Goal: Task Accomplishment & Management: Use online tool/utility

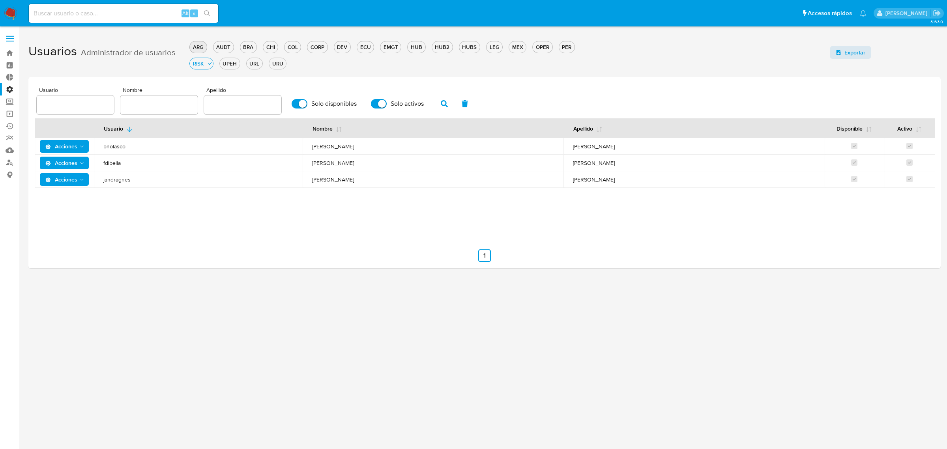
click at [194, 50] on div "ARG" at bounding box center [198, 46] width 17 height 7
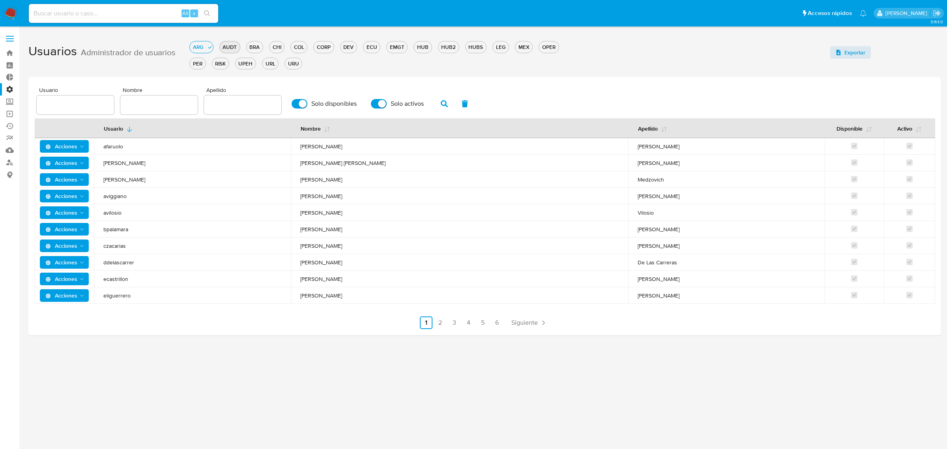
click at [227, 49] on div "AUDT" at bounding box center [230, 46] width 20 height 7
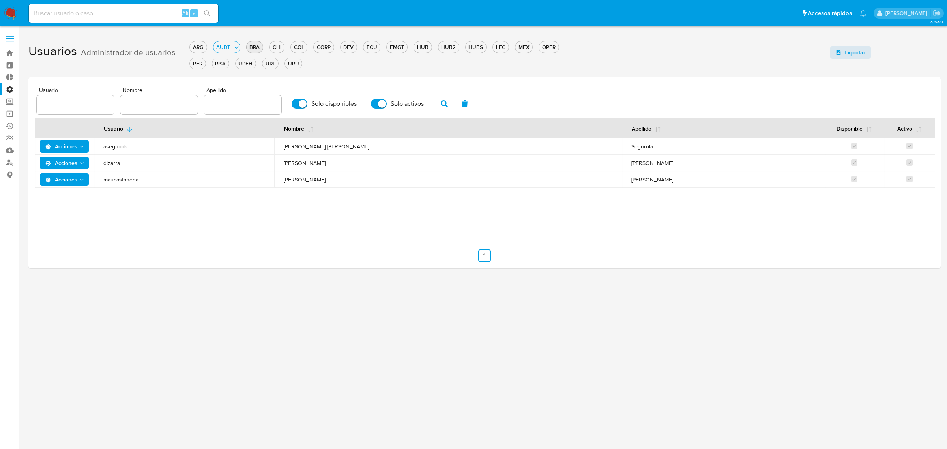
click at [259, 49] on div "BRA" at bounding box center [255, 46] width 16 height 7
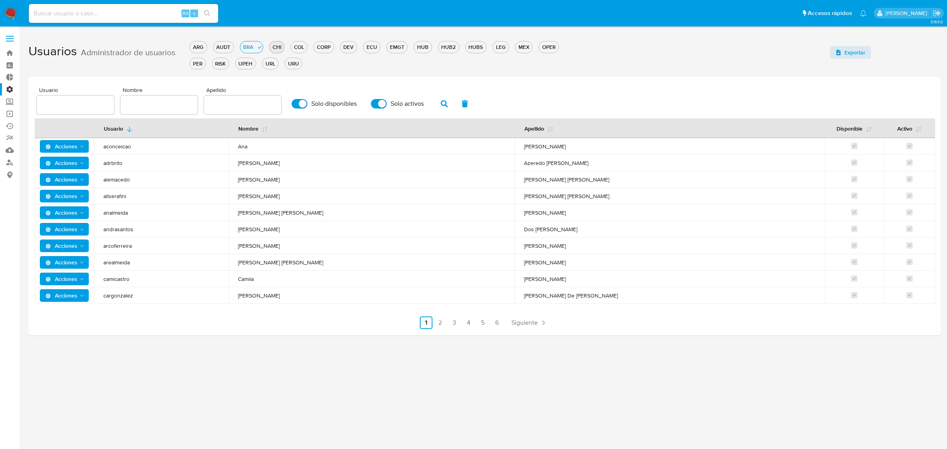
click at [279, 46] on div "CHI" at bounding box center [276, 46] width 15 height 7
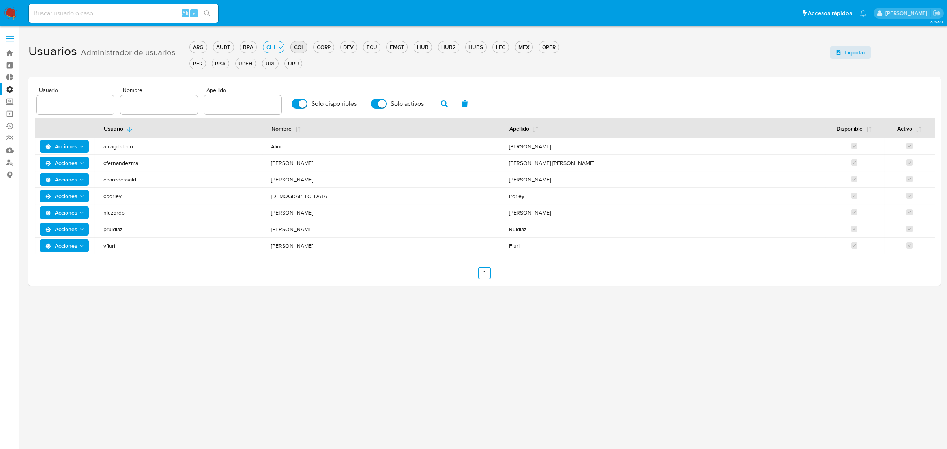
click at [296, 45] on div "COL" at bounding box center [299, 46] width 16 height 7
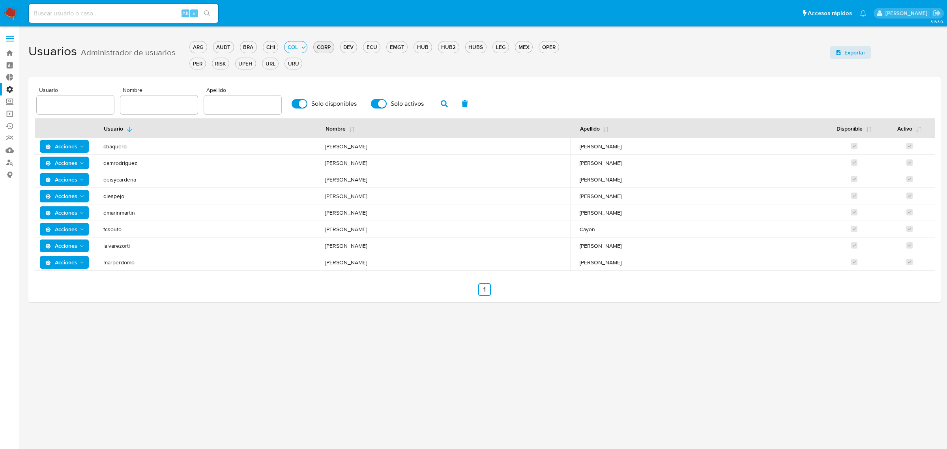
click at [320, 45] on div "CORP" at bounding box center [324, 46] width 20 height 7
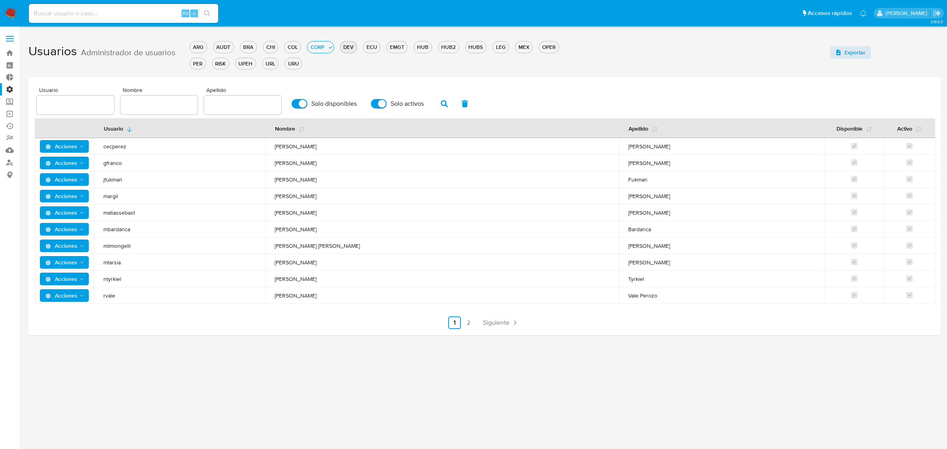
click at [351, 44] on div "DEV" at bounding box center [348, 46] width 16 height 7
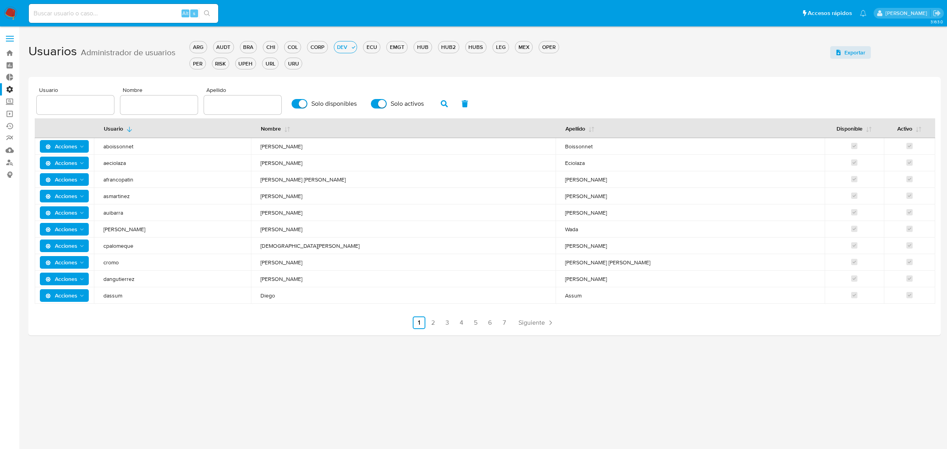
click at [383, 44] on div "ARG AUDT BRA CHI COL CORP DEV ECU EMGT HUB HUB2 HUBS LEG MEX OPER PER RISK UPEH…" at bounding box center [386, 54] width 394 height 33
click at [374, 49] on div "ECU" at bounding box center [371, 46] width 17 height 7
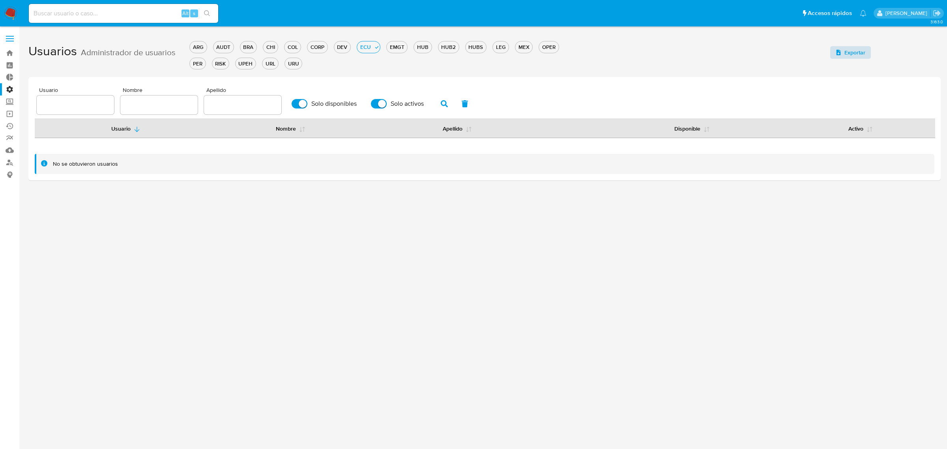
click at [849, 56] on span "Exportar" at bounding box center [854, 52] width 21 height 13
click at [854, 50] on span "Exportar" at bounding box center [854, 52] width 21 height 13
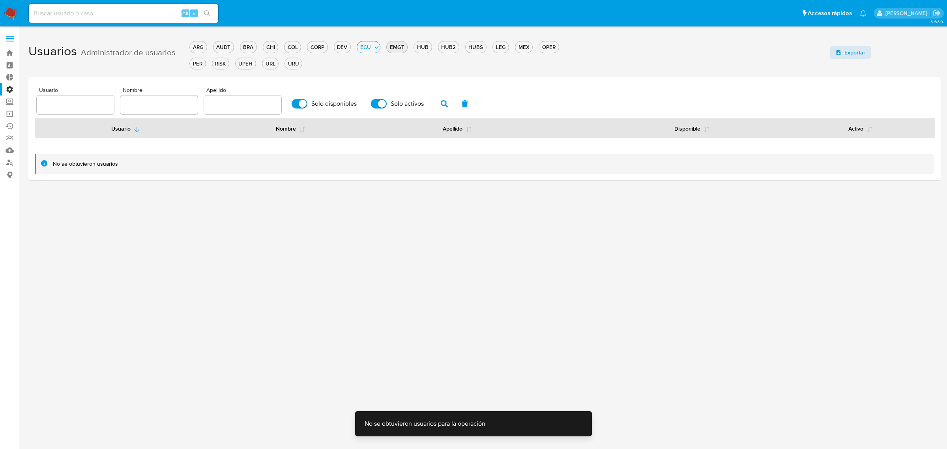
click at [392, 46] on div "EMGT" at bounding box center [397, 46] width 21 height 7
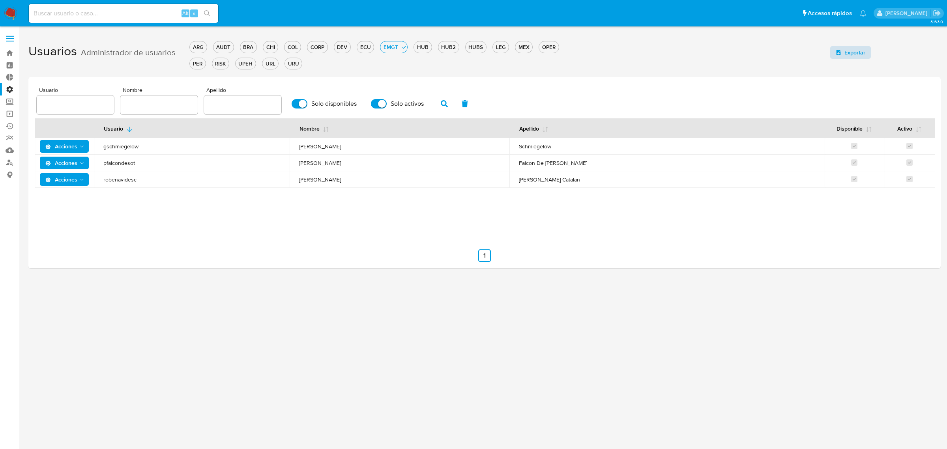
click at [849, 52] on span "Exportar" at bounding box center [854, 52] width 21 height 13
click at [424, 45] on div "HUB" at bounding box center [422, 46] width 17 height 7
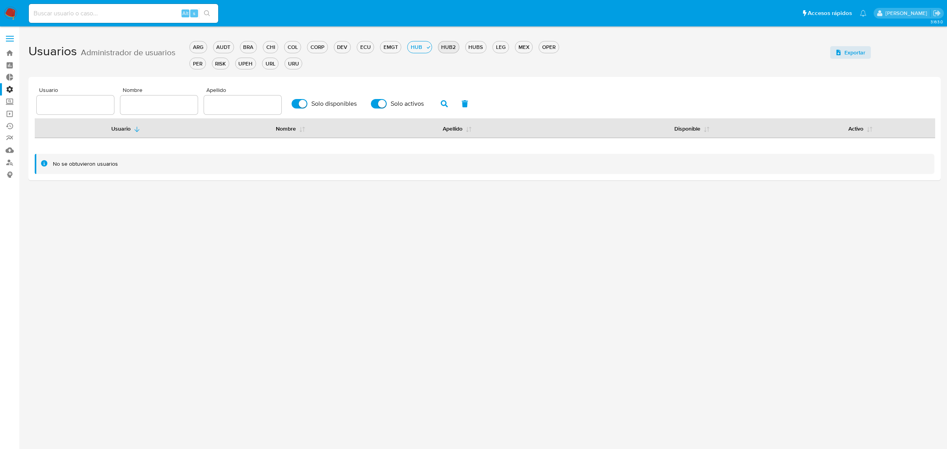
click at [447, 49] on div "HUB2" at bounding box center [448, 46] width 21 height 7
click at [482, 46] on div "HUBS" at bounding box center [475, 46] width 21 height 7
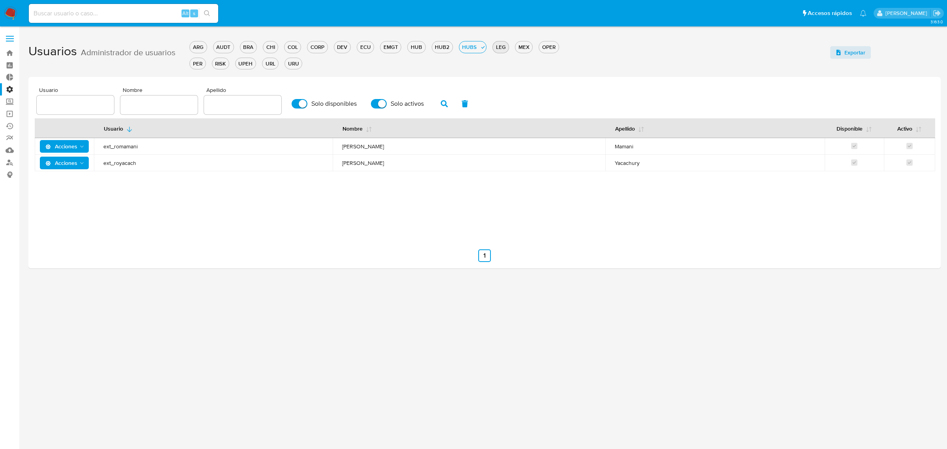
click at [498, 47] on div "LEG" at bounding box center [501, 46] width 16 height 7
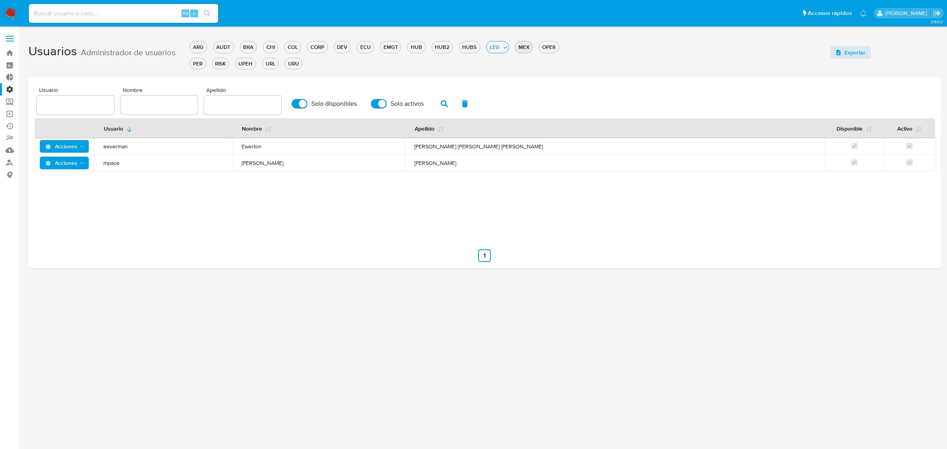
click at [527, 44] on div "MEX" at bounding box center [523, 46] width 17 height 7
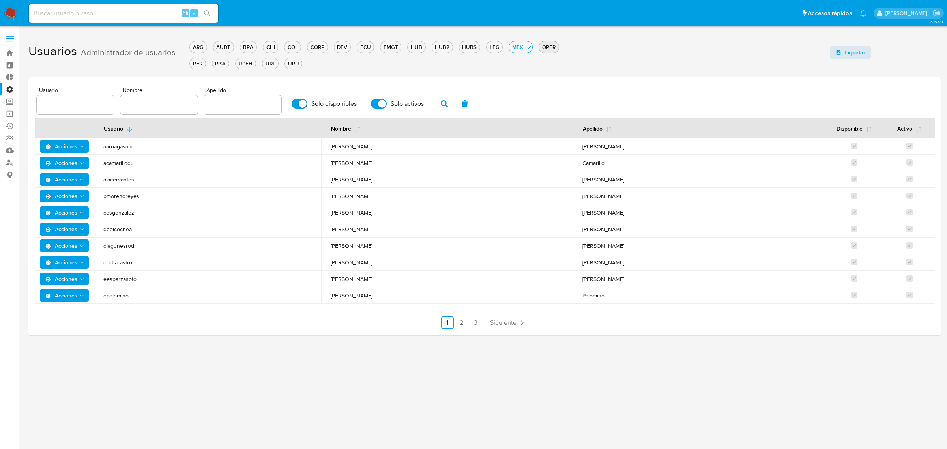
click at [555, 45] on div "OPER" at bounding box center [548, 46] width 19 height 7
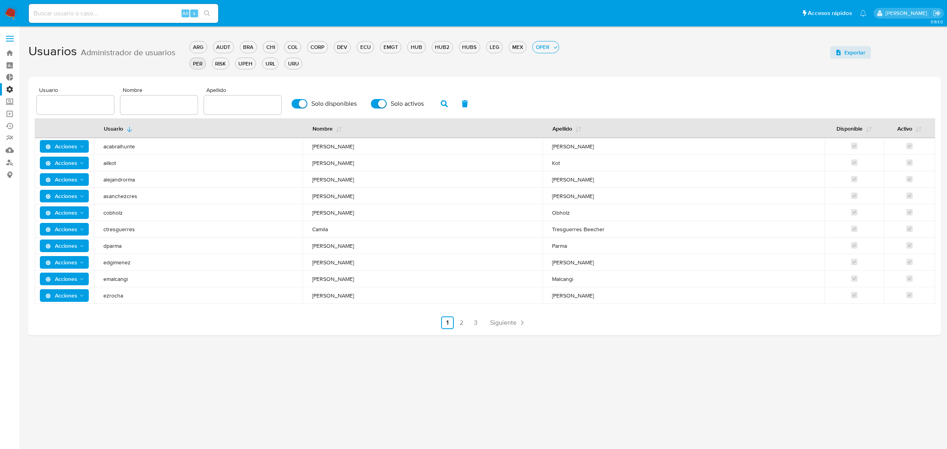
click at [199, 63] on div "PER" at bounding box center [197, 63] width 15 height 7
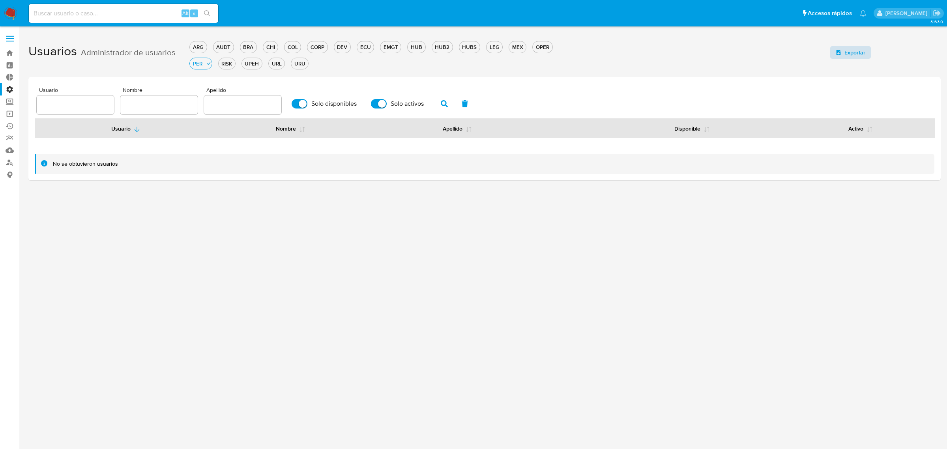
click at [852, 51] on span "Exportar" at bounding box center [854, 52] width 21 height 13
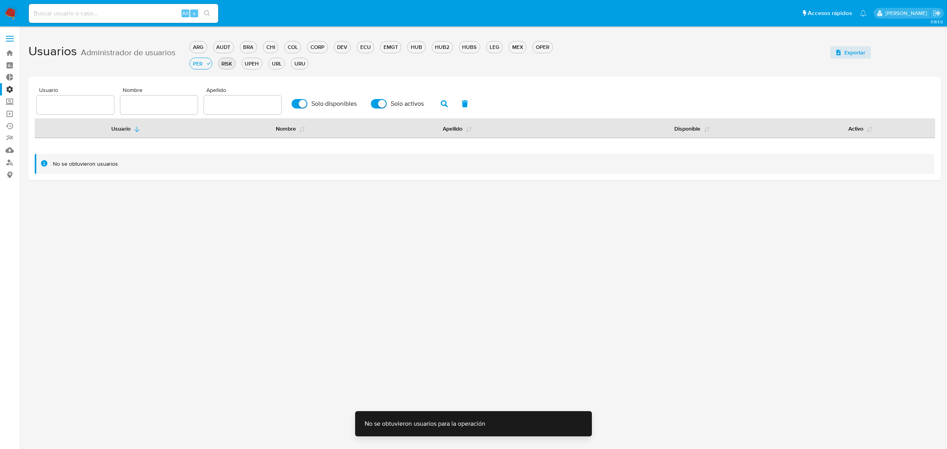
click at [230, 65] on div "RISK" at bounding box center [227, 63] width 17 height 7
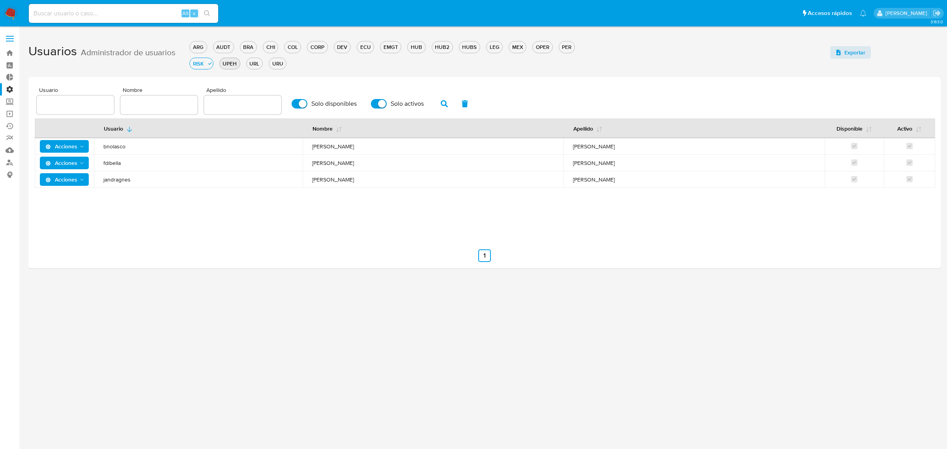
click at [237, 62] on div "UPEH" at bounding box center [230, 63] width 20 height 7
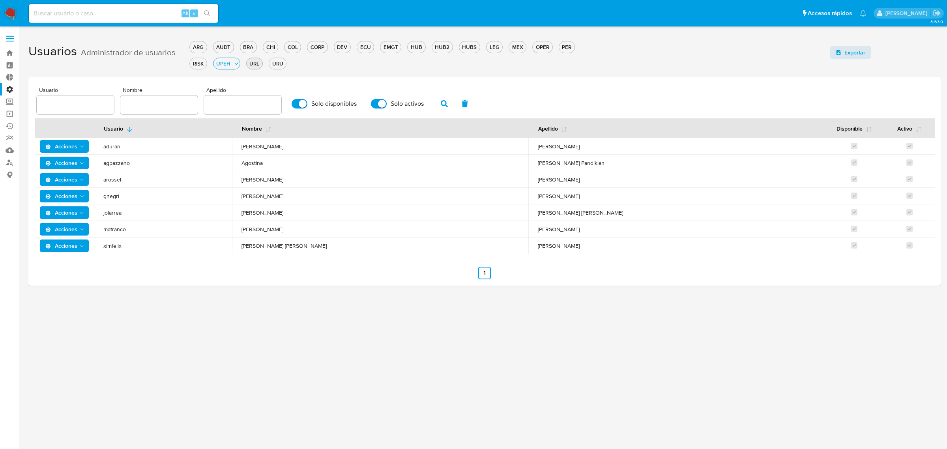
click at [257, 60] on div "URL" at bounding box center [255, 63] width 16 height 7
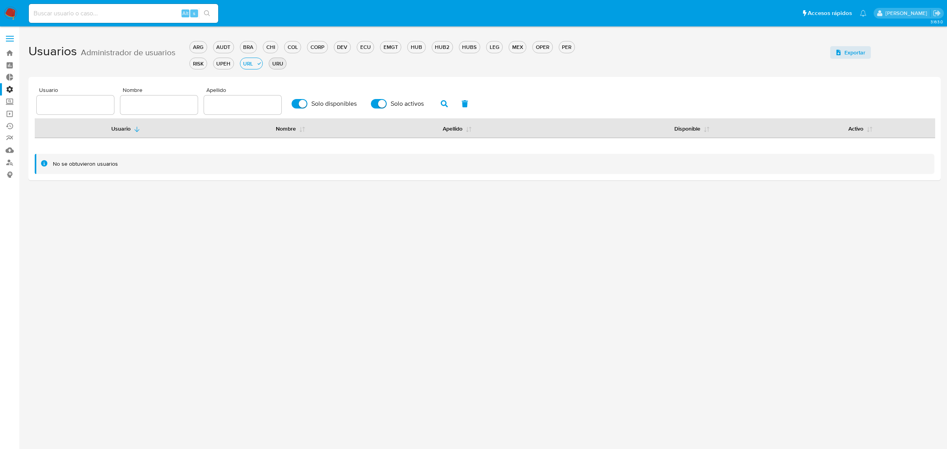
click at [278, 64] on div "URU" at bounding box center [277, 63] width 17 height 7
